Goal: Check status: Verify the current state of an ongoing process or item

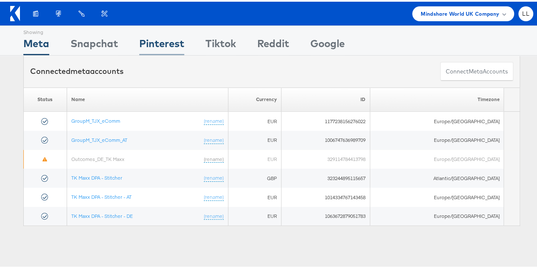
click at [156, 39] on div "Pinterest" at bounding box center [161, 43] width 45 height 19
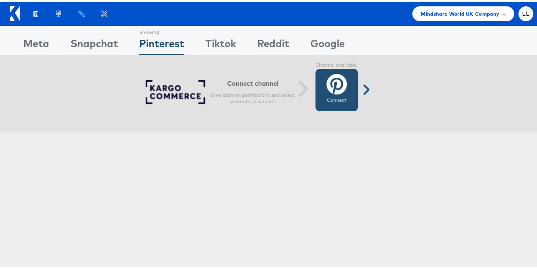
click at [341, 93] on icon at bounding box center [336, 82] width 20 height 21
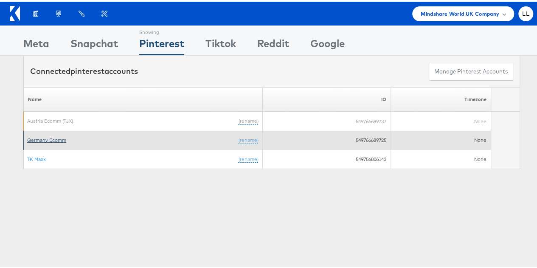
click at [38, 137] on link "Germany Ecomm" at bounding box center [46, 138] width 39 height 6
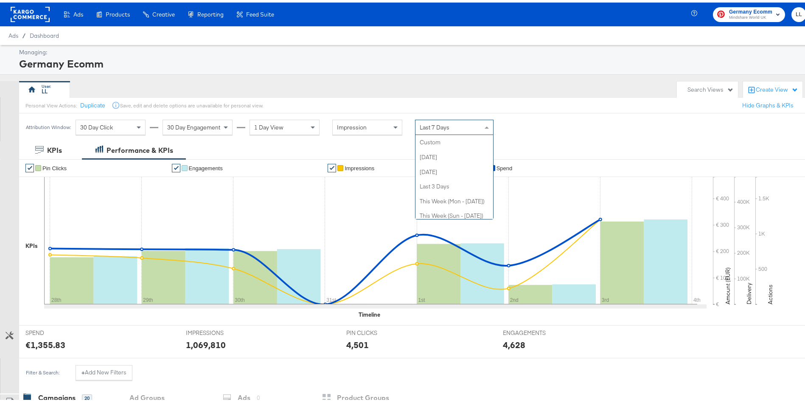
click at [468, 118] on div "Last 7 Days" at bounding box center [455, 125] width 78 height 14
click at [241, 58] on div "Germany Ecomm" at bounding box center [411, 61] width 785 height 14
click at [427, 121] on span "Last 7 Days" at bounding box center [435, 125] width 30 height 8
click at [524, 123] on label "Start:" at bounding box center [517, 122] width 14 height 6
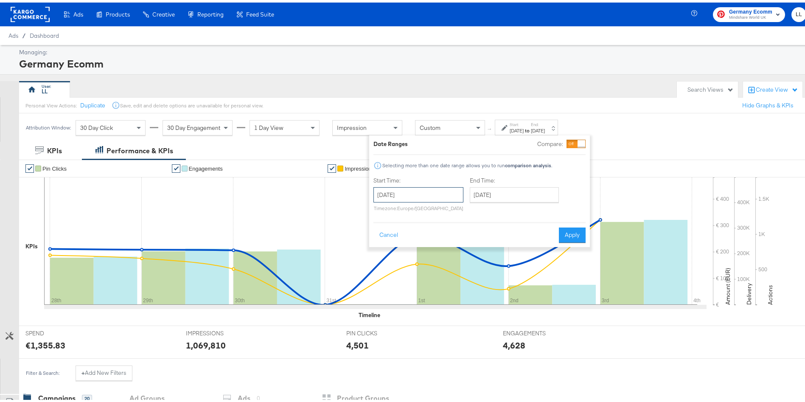
click at [412, 187] on input "[DATE]" at bounding box center [419, 192] width 90 height 15
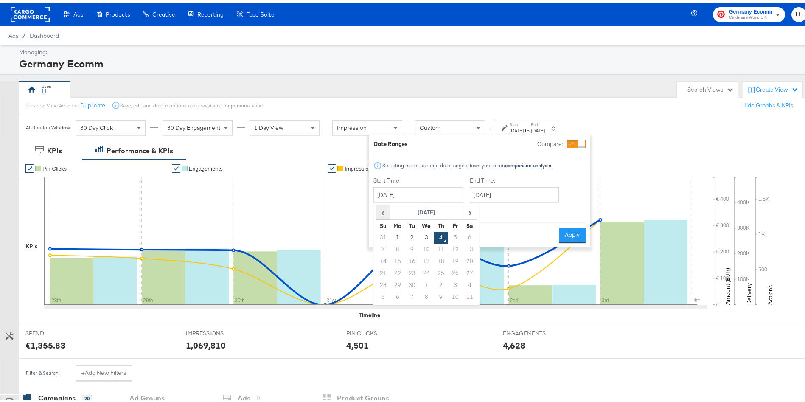
click at [382, 211] on span "‹" at bounding box center [383, 209] width 13 height 13
click at [414, 84] on div "LL" at bounding box center [346, 87] width 654 height 17
